Goal: Check status

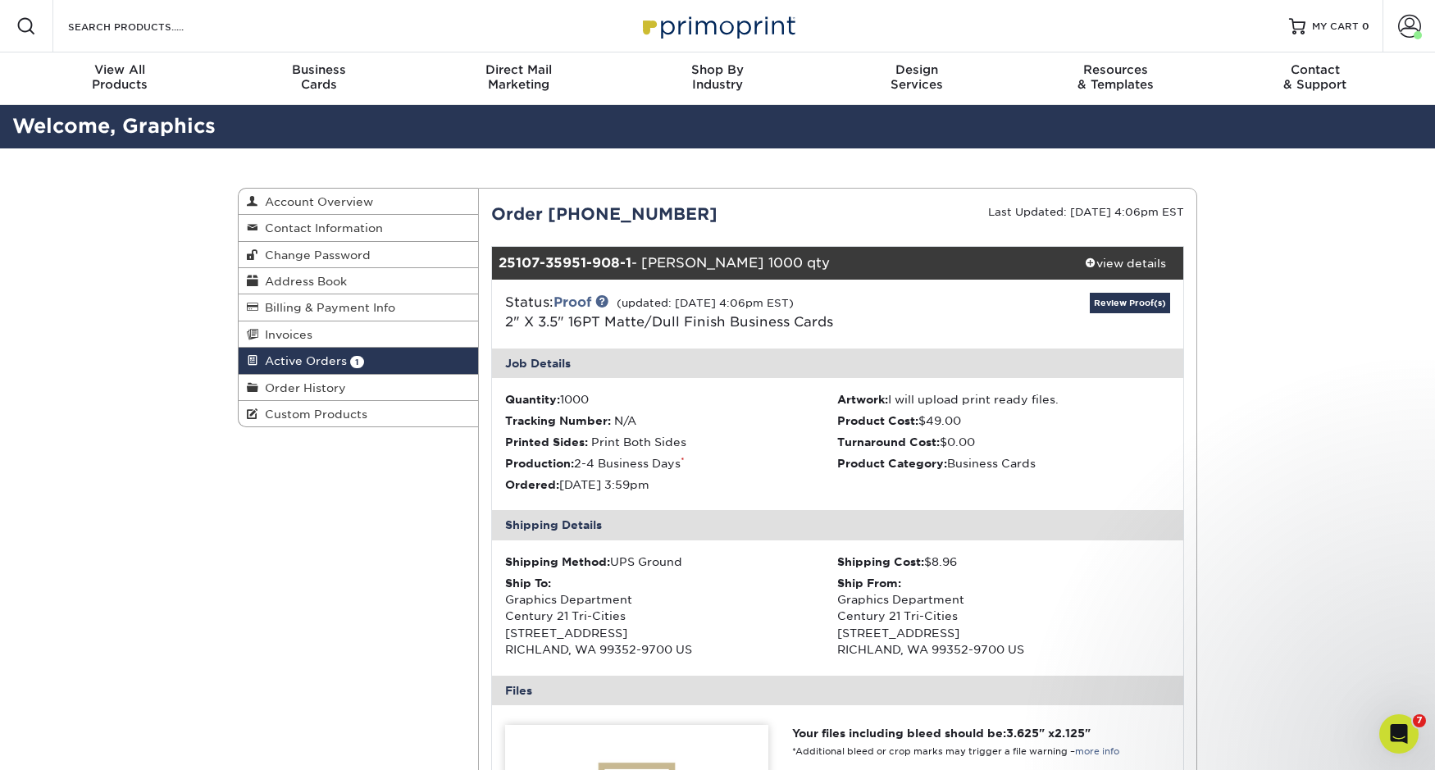
click at [777, 31] on img at bounding box center [718, 25] width 164 height 35
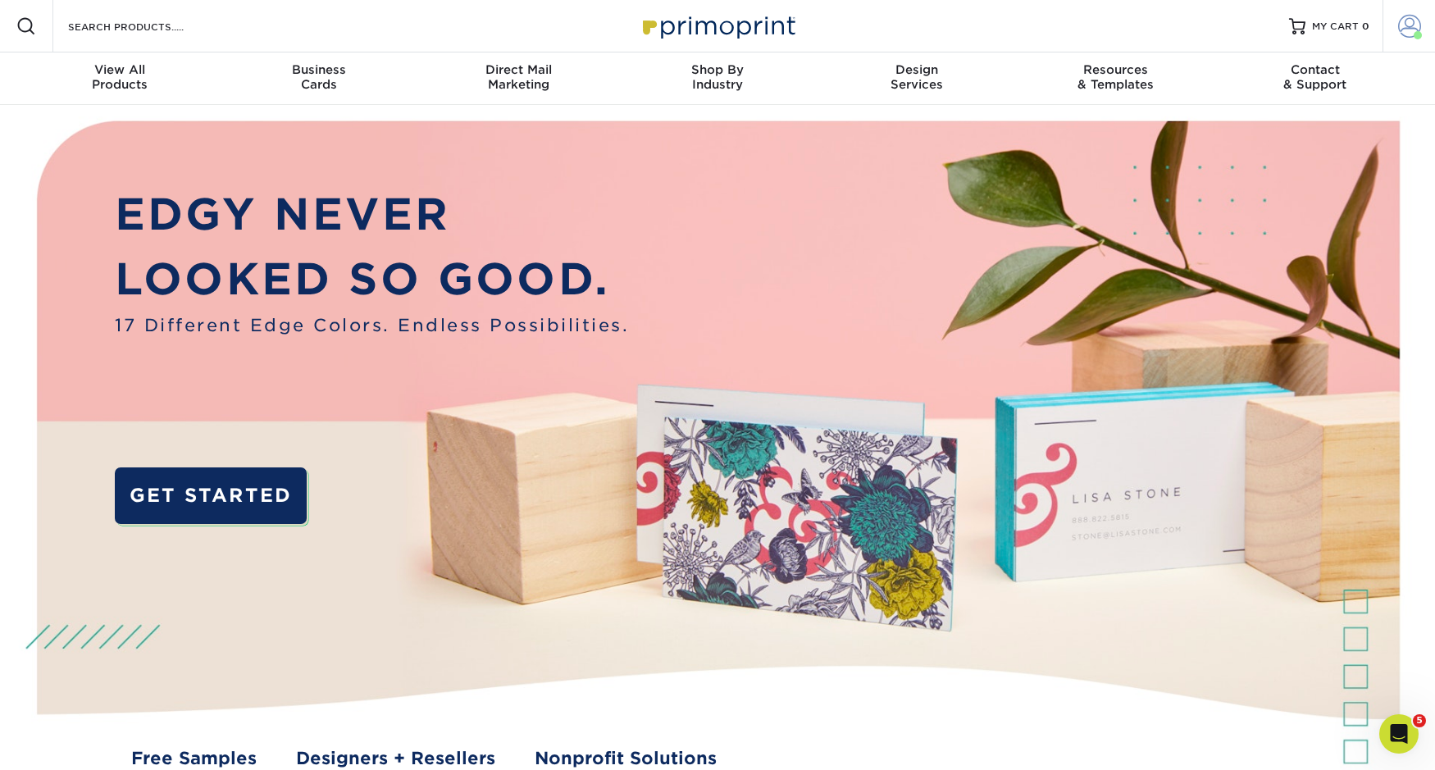
click at [1398, 27] on span at bounding box center [1409, 26] width 23 height 23
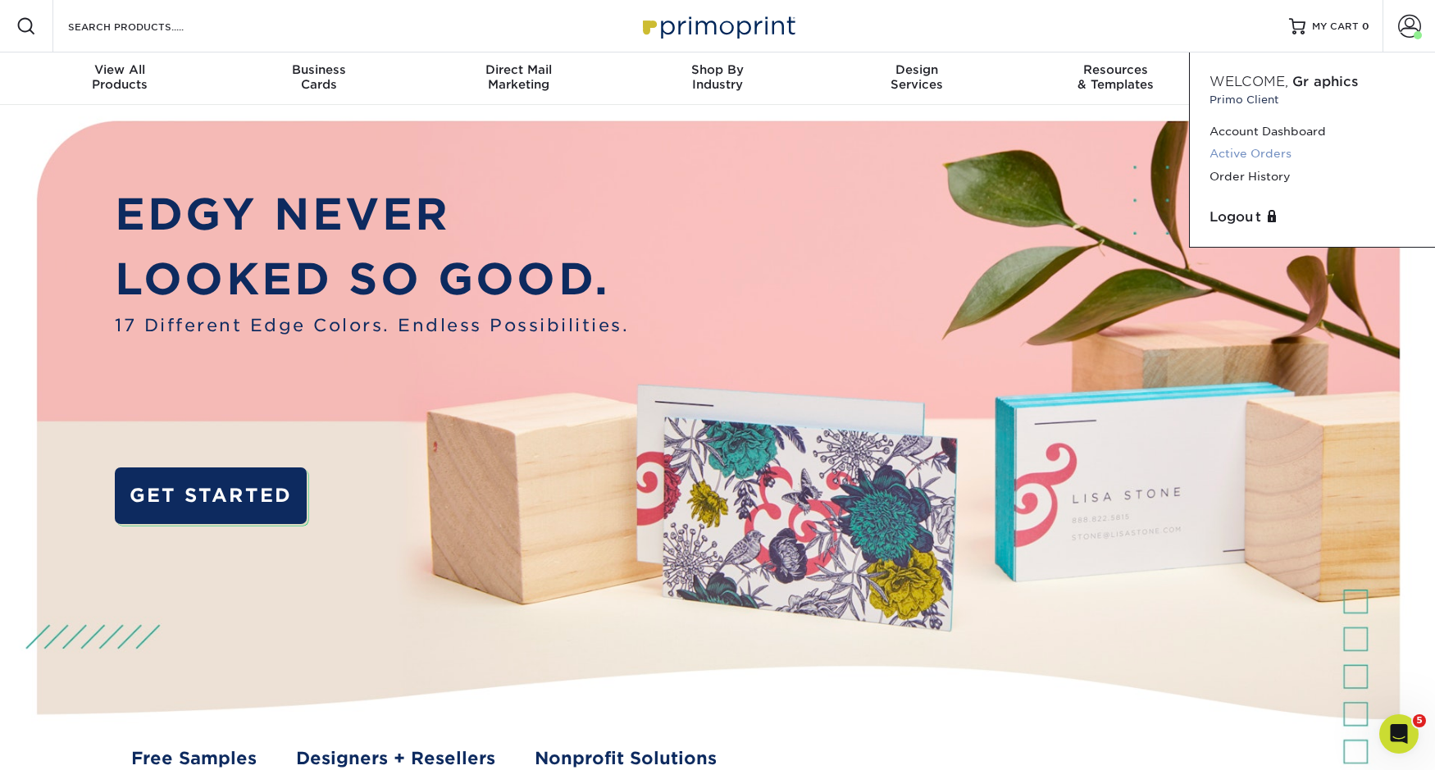
click at [1228, 155] on link "Active Orders" at bounding box center [1313, 154] width 206 height 22
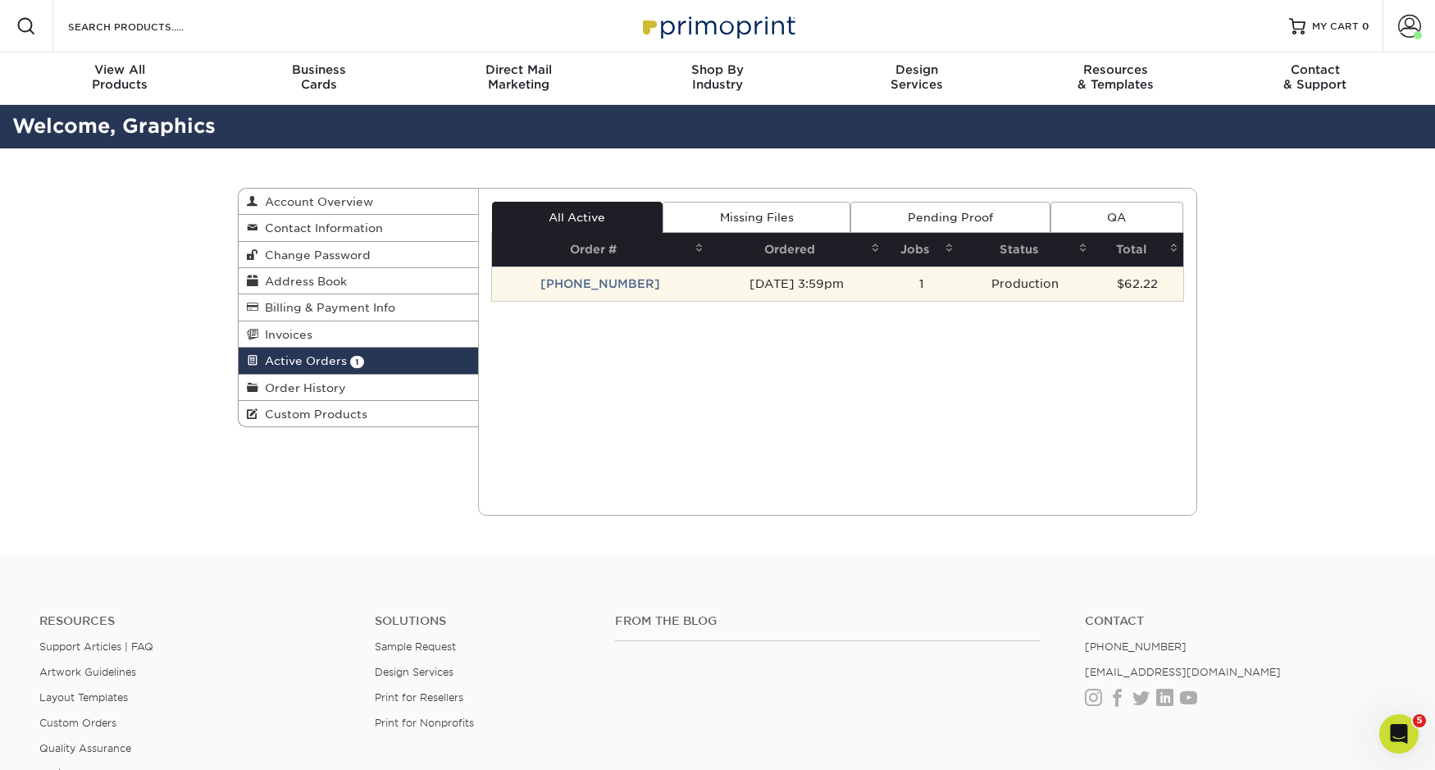
click at [568, 290] on td "[PHONE_NUMBER]" at bounding box center [600, 284] width 217 height 34
